Goal: Communication & Community: Connect with others

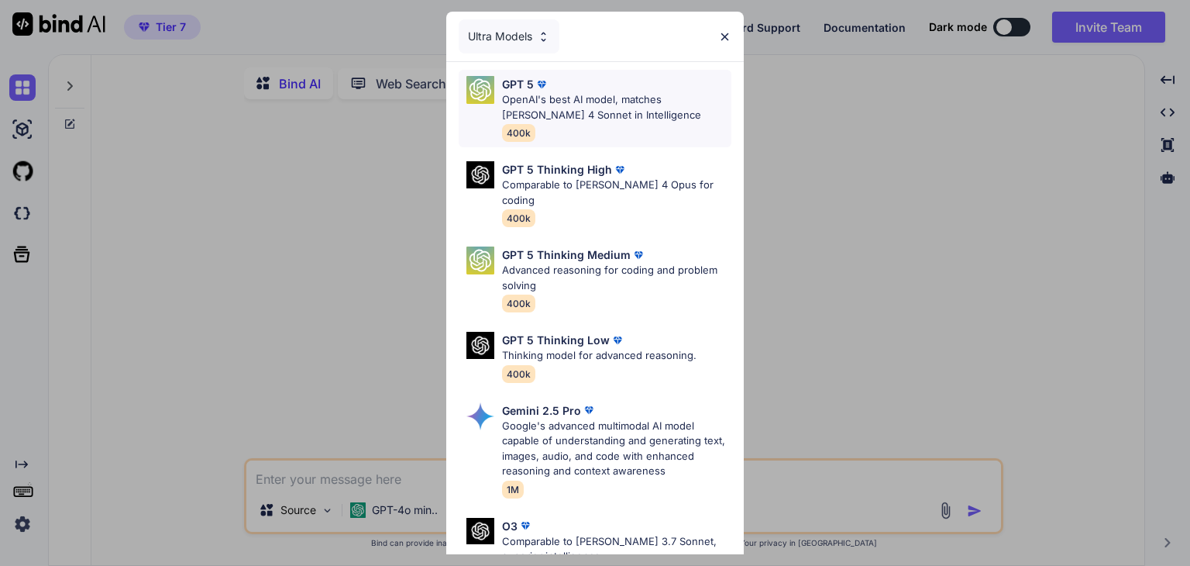
click at [634, 101] on p "OpenAI's best AI model, matches [PERSON_NAME] 4 Sonnet in Intelligence" at bounding box center [616, 107] width 229 height 30
type textarea "x"
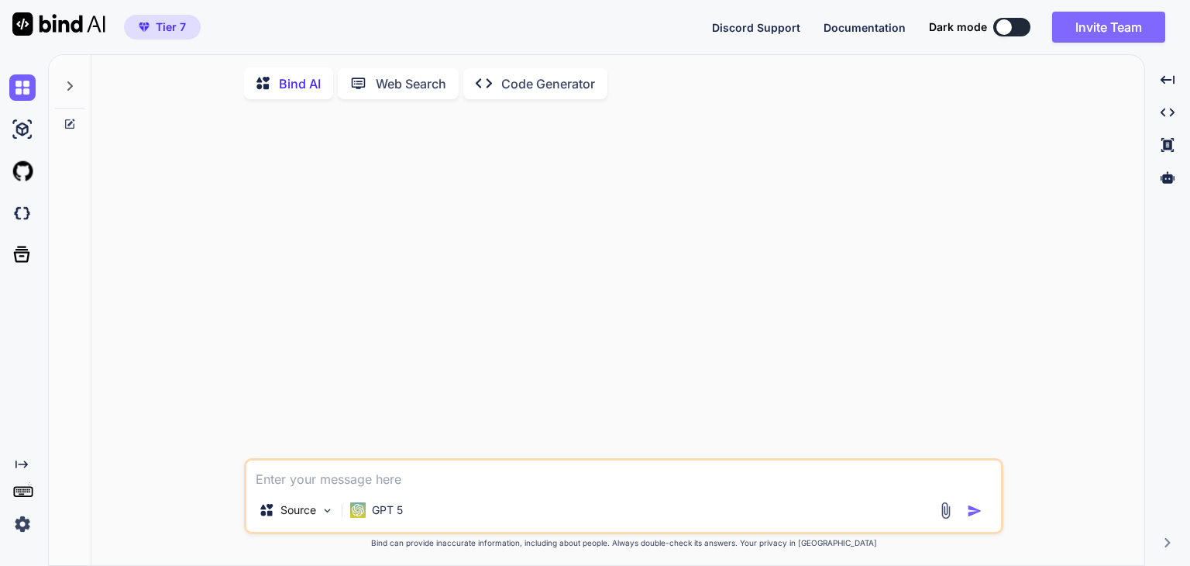
click at [1100, 25] on button "Invite Team" at bounding box center [1108, 27] width 113 height 31
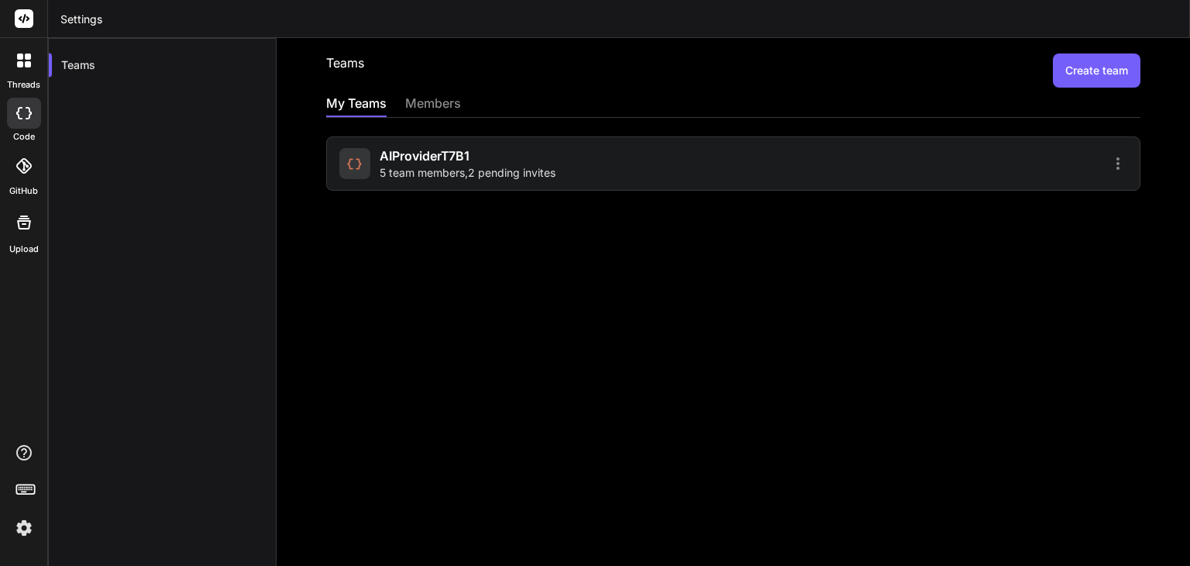
click at [1109, 167] on icon at bounding box center [1118, 163] width 19 height 19
click at [1021, 199] on span "Members" at bounding box center [1017, 203] width 48 height 15
